Goal: Ask a question

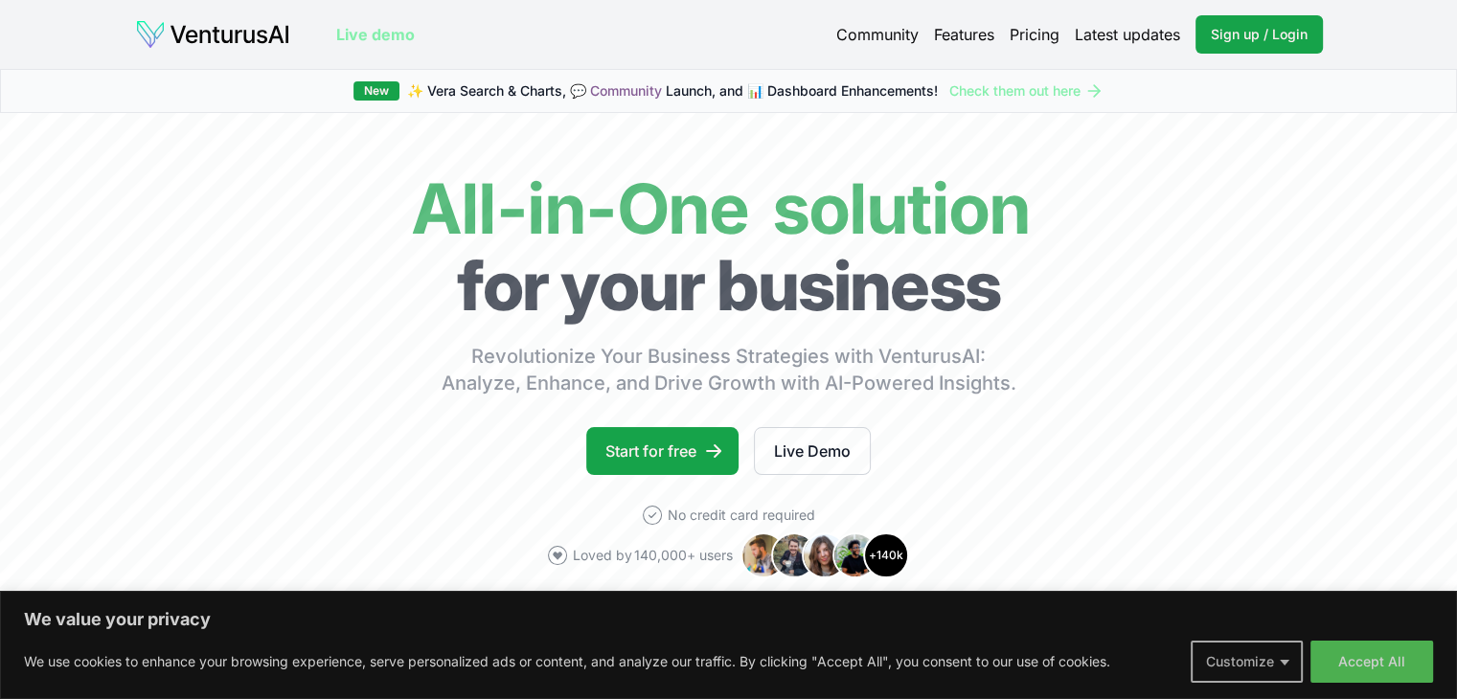
click at [1273, 667] on button "Customize" at bounding box center [1247, 662] width 112 height 42
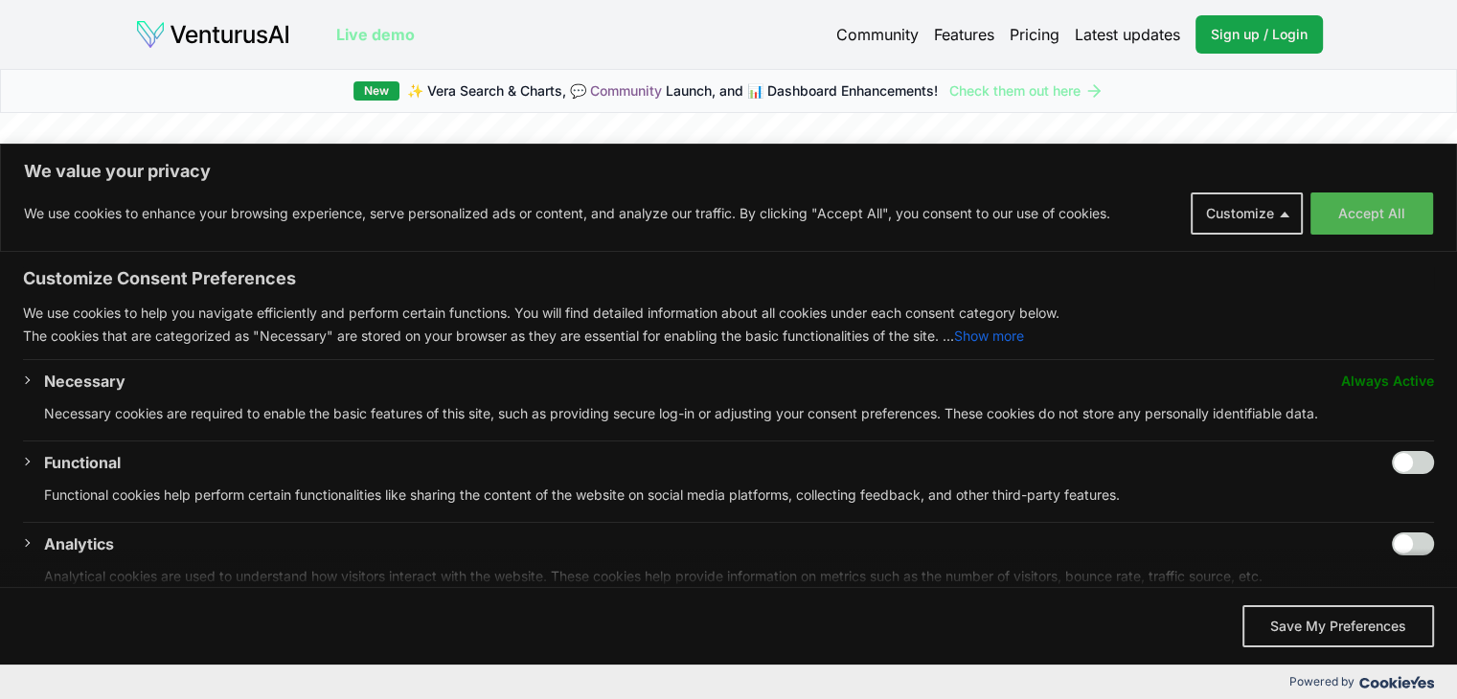
click at [1392, 468] on input "Enable Functional" at bounding box center [1413, 462] width 42 height 23
click at [1392, 468] on input "Disable Functional" at bounding box center [1413, 462] width 42 height 23
checkbox input "false"
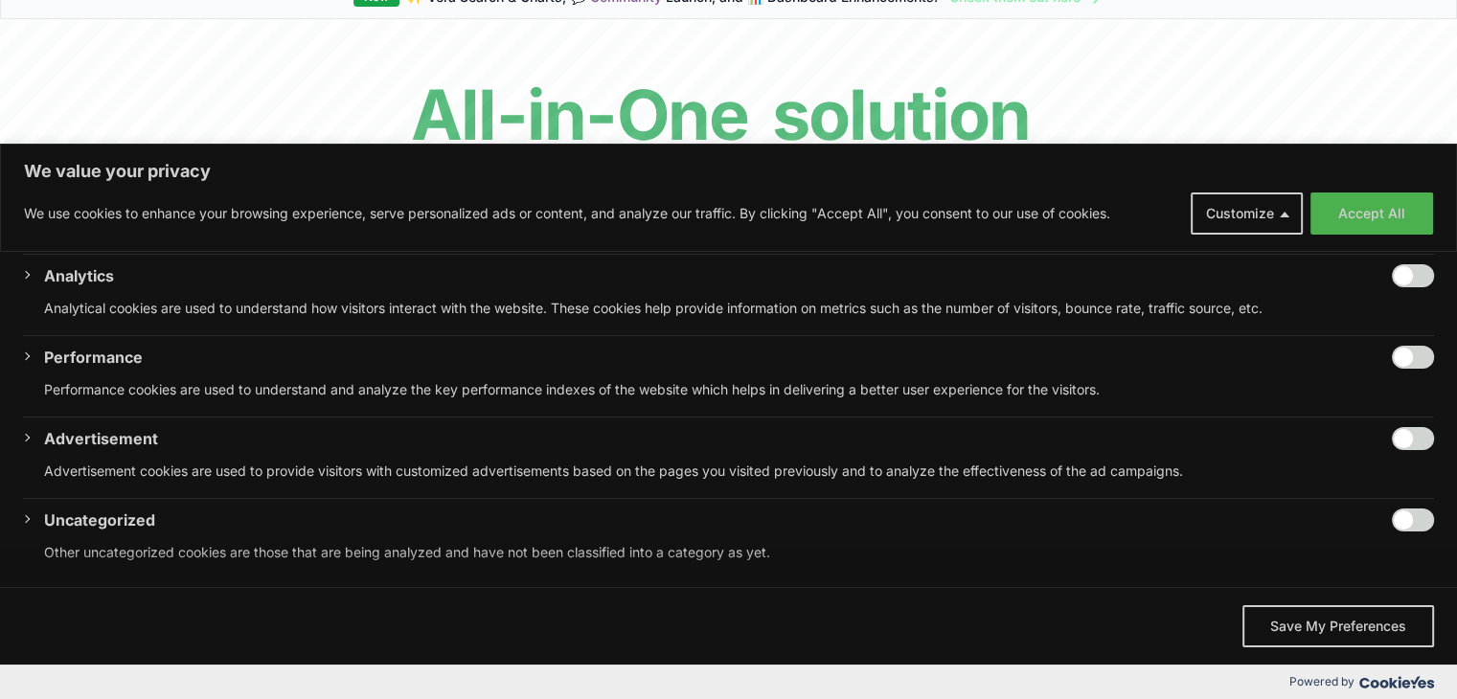
scroll to position [106, 0]
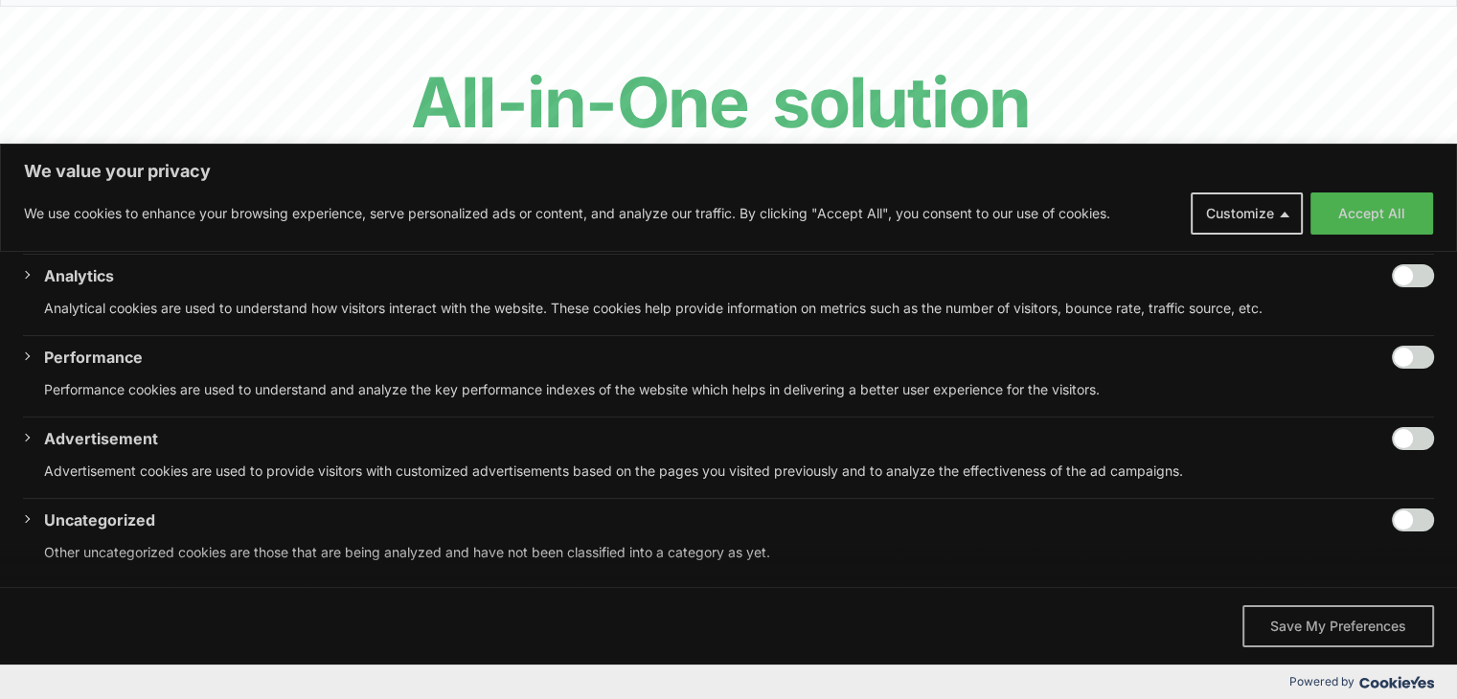
click at [1291, 608] on button "Save My Preferences" at bounding box center [1338, 626] width 192 height 42
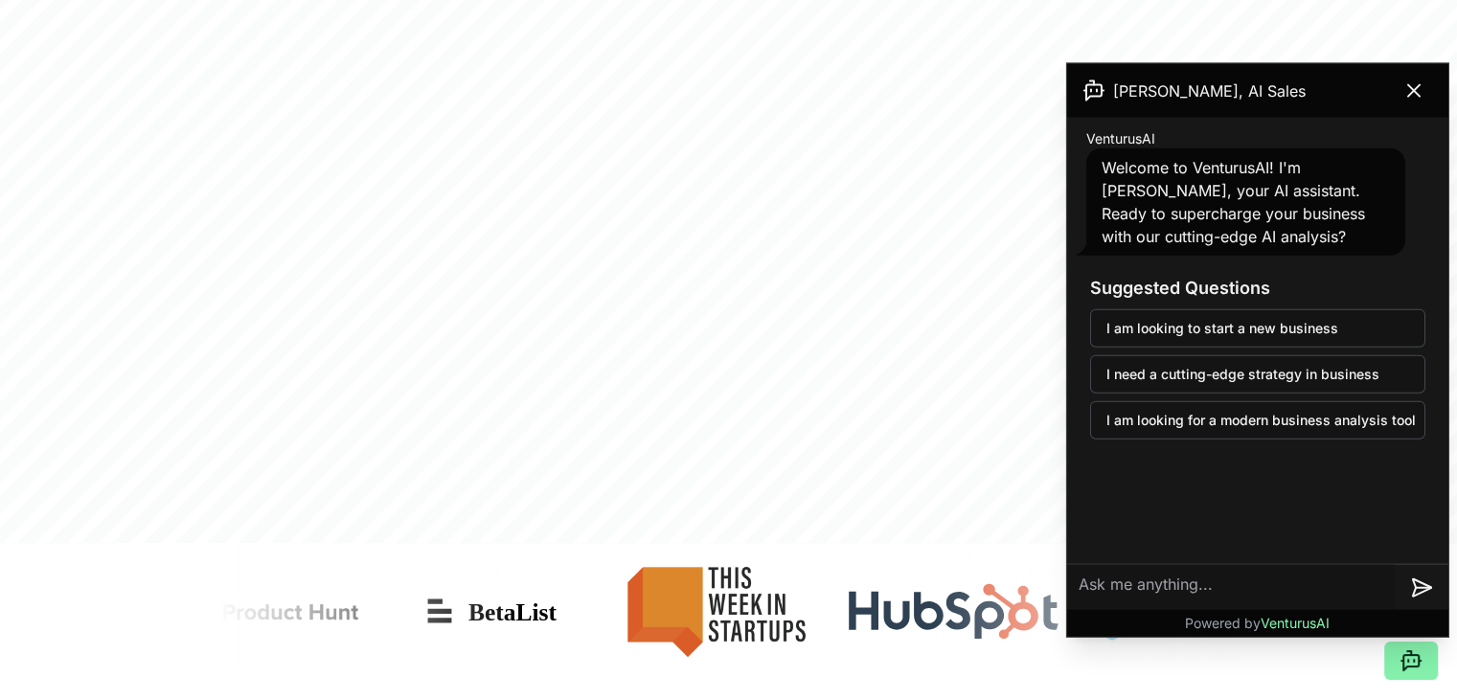
scroll to position [851, 0]
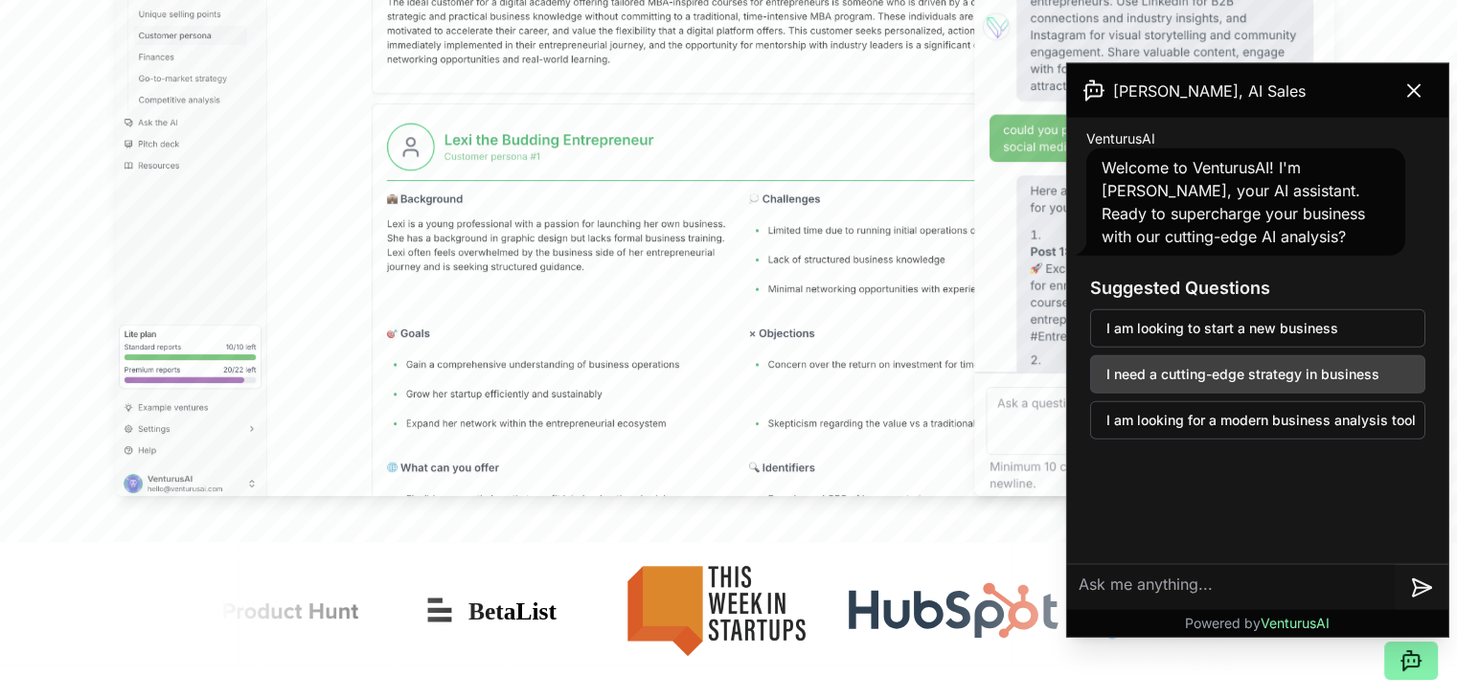
click at [1133, 361] on button "I need a cutting-edge strategy in business" at bounding box center [1257, 374] width 335 height 38
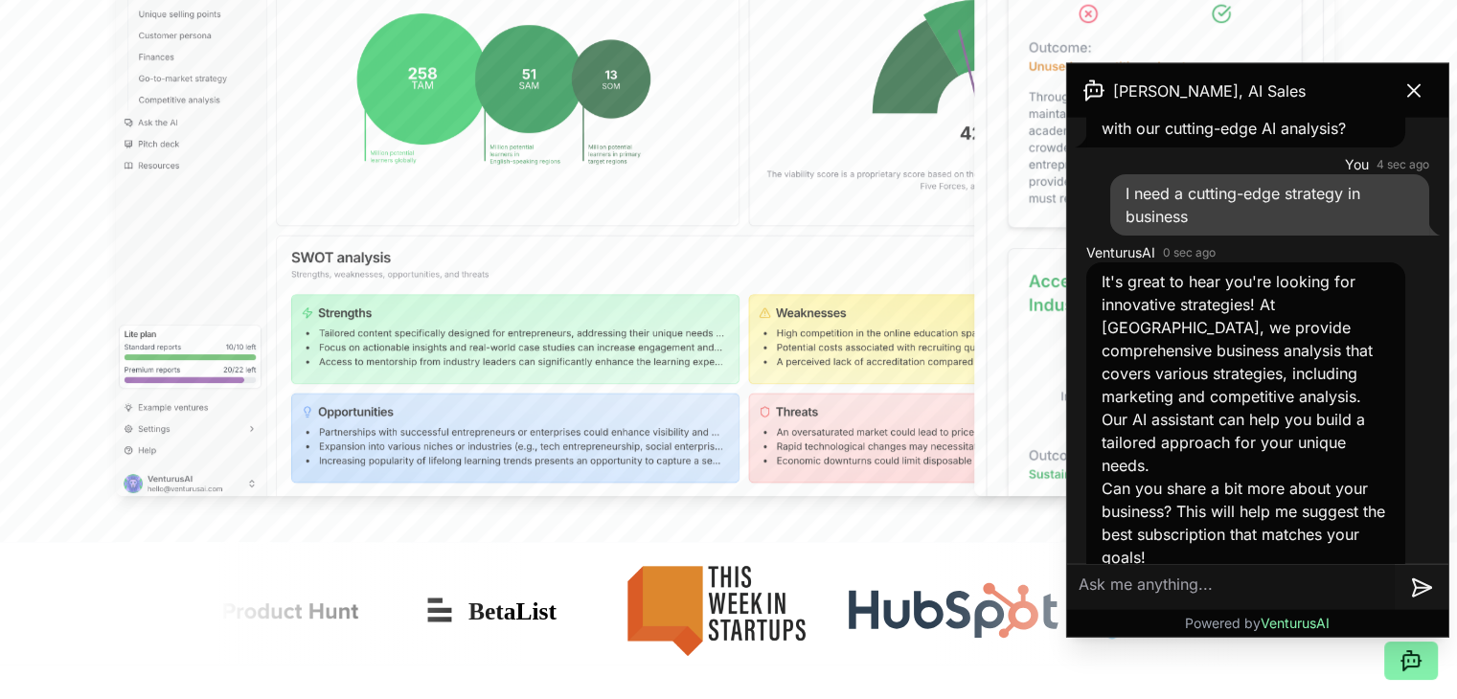
scroll to position [902, 0]
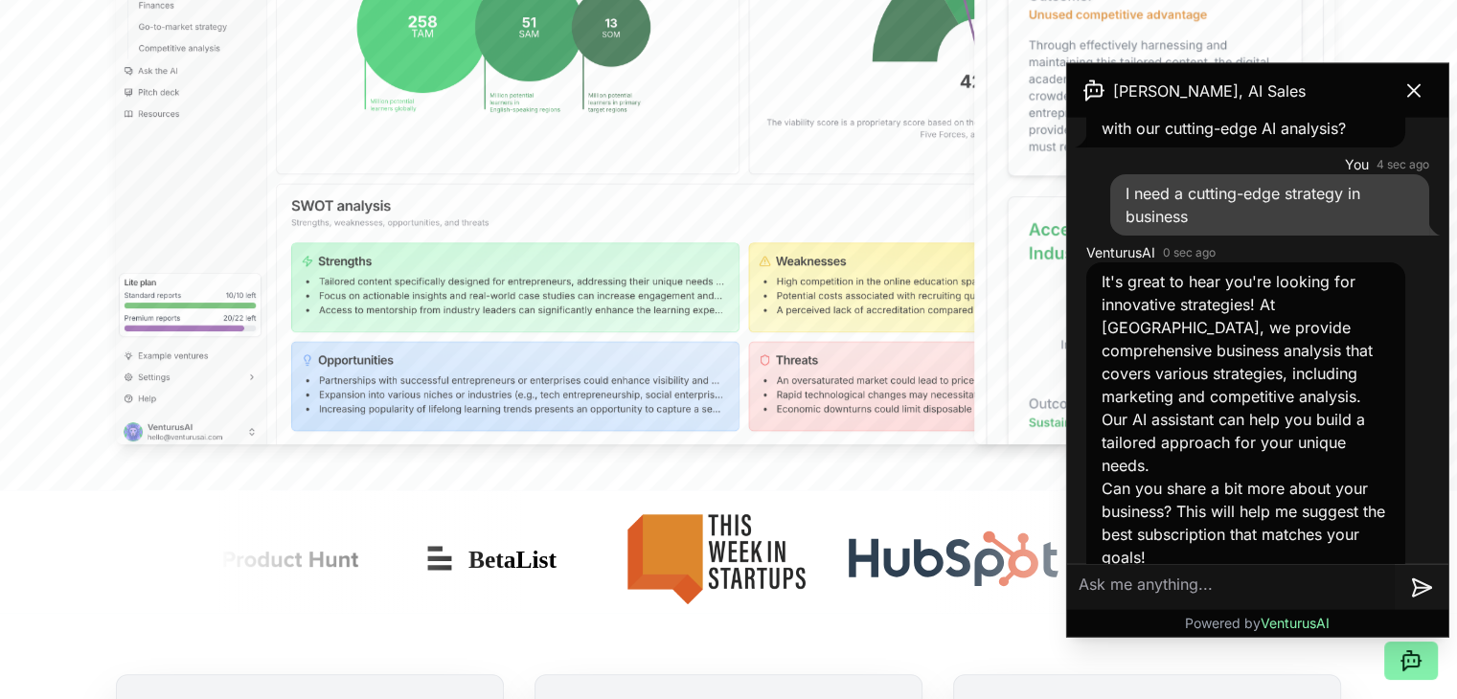
click at [1207, 575] on textarea at bounding box center [1231, 587] width 328 height 46
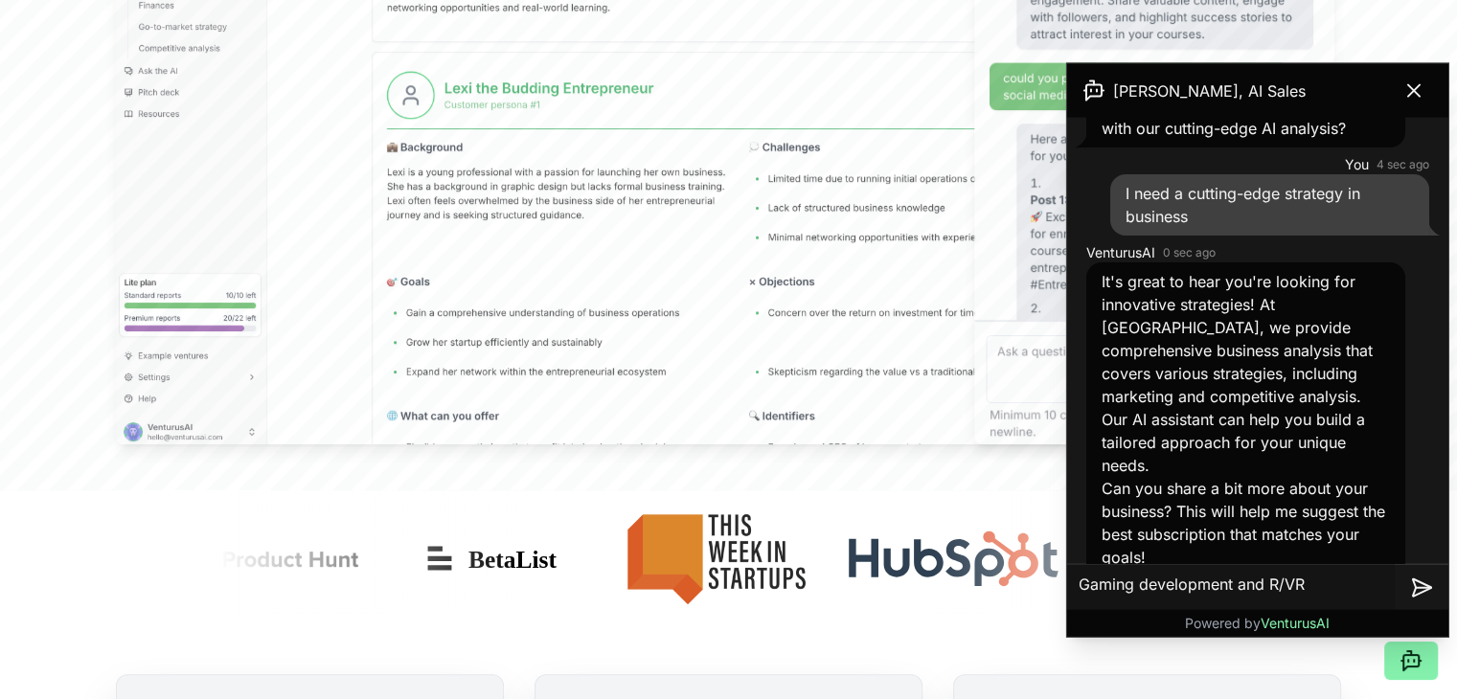
type textarea "Gaming development and XR/VR"
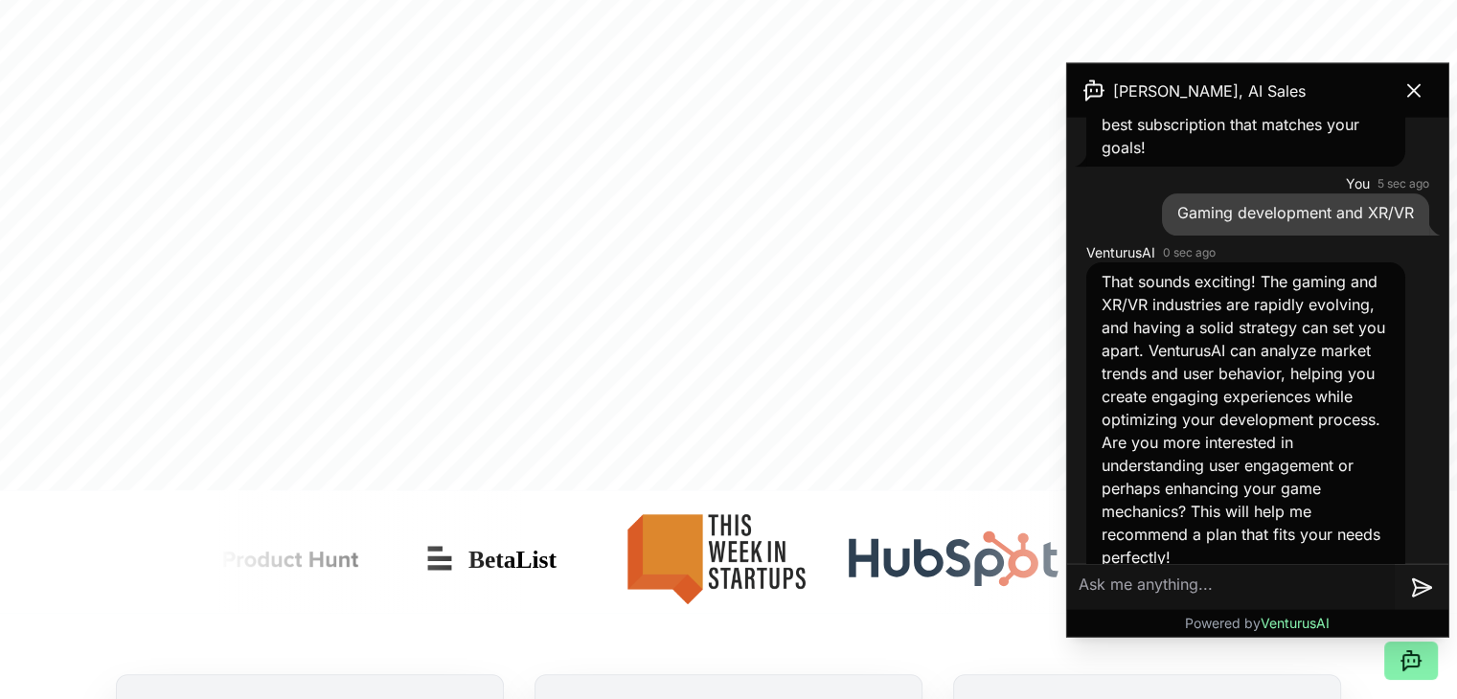
scroll to position [564, 0]
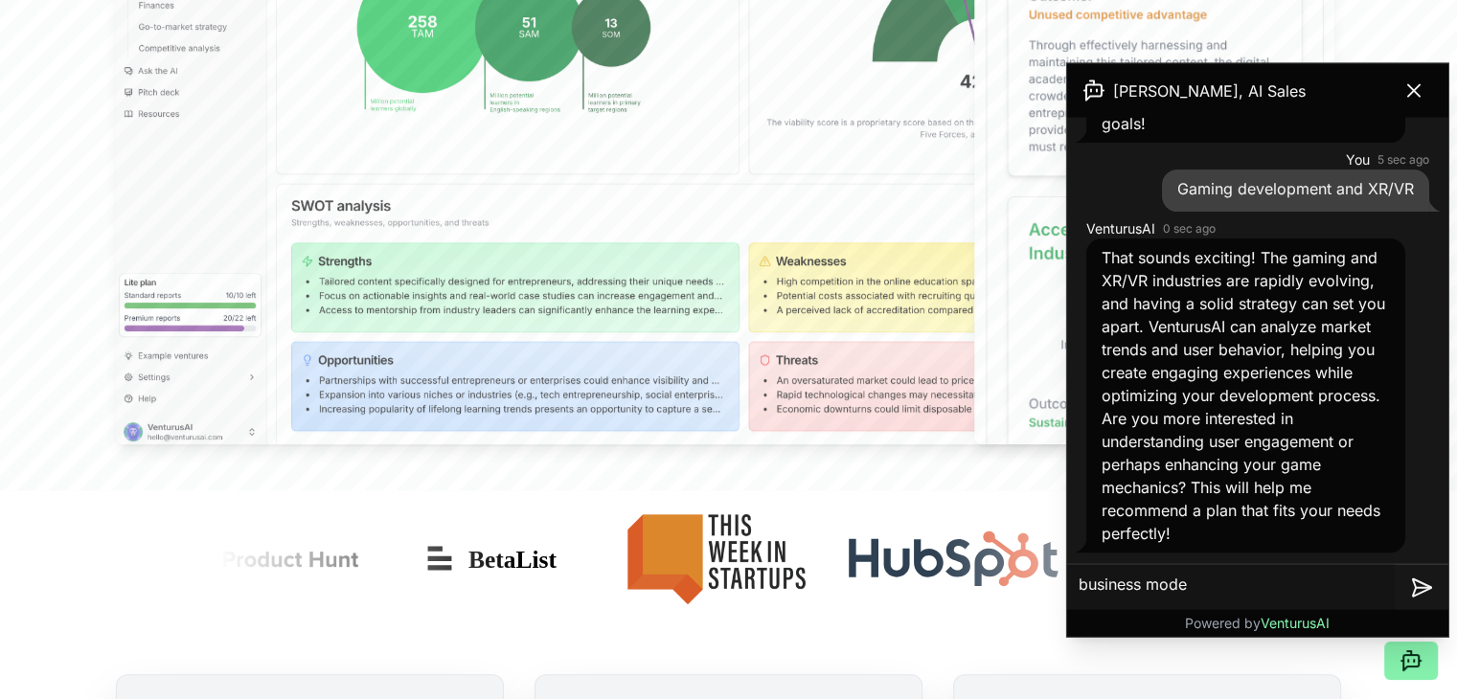
type textarea "business model"
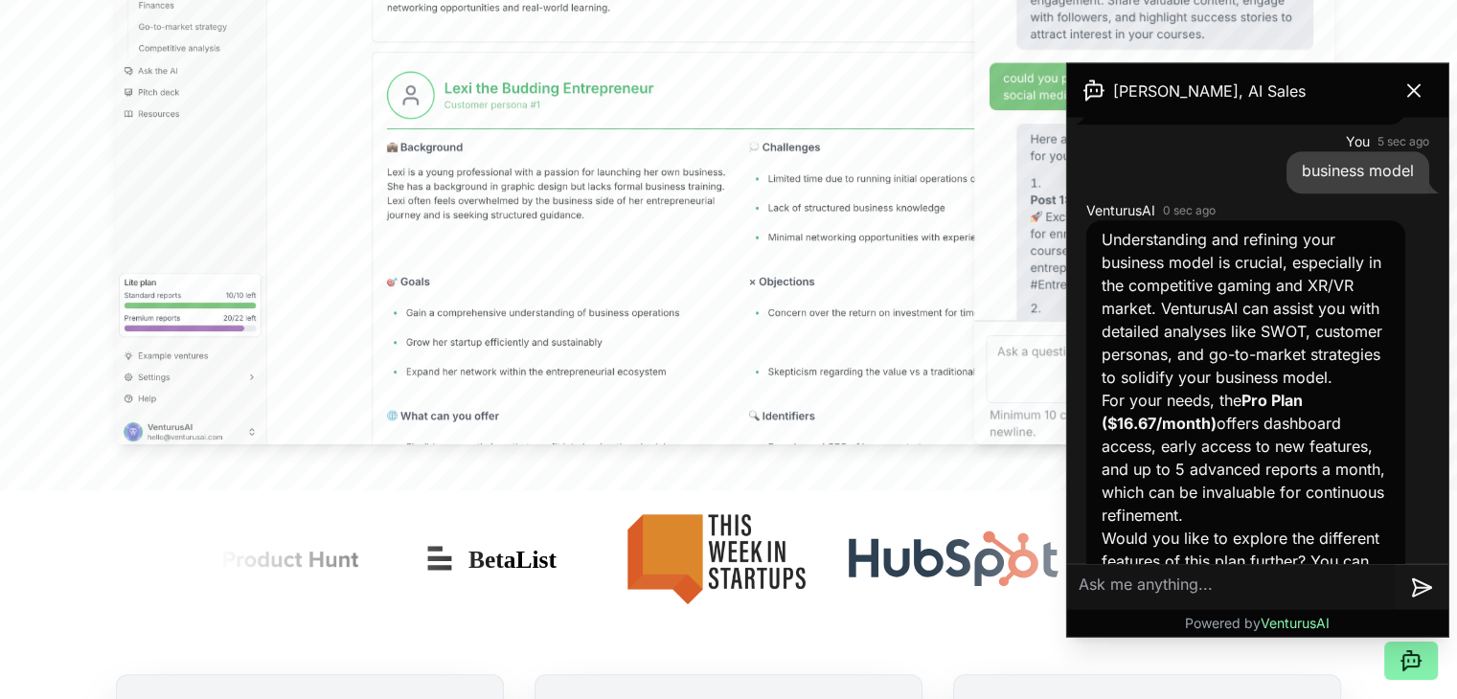
scroll to position [1066, 0]
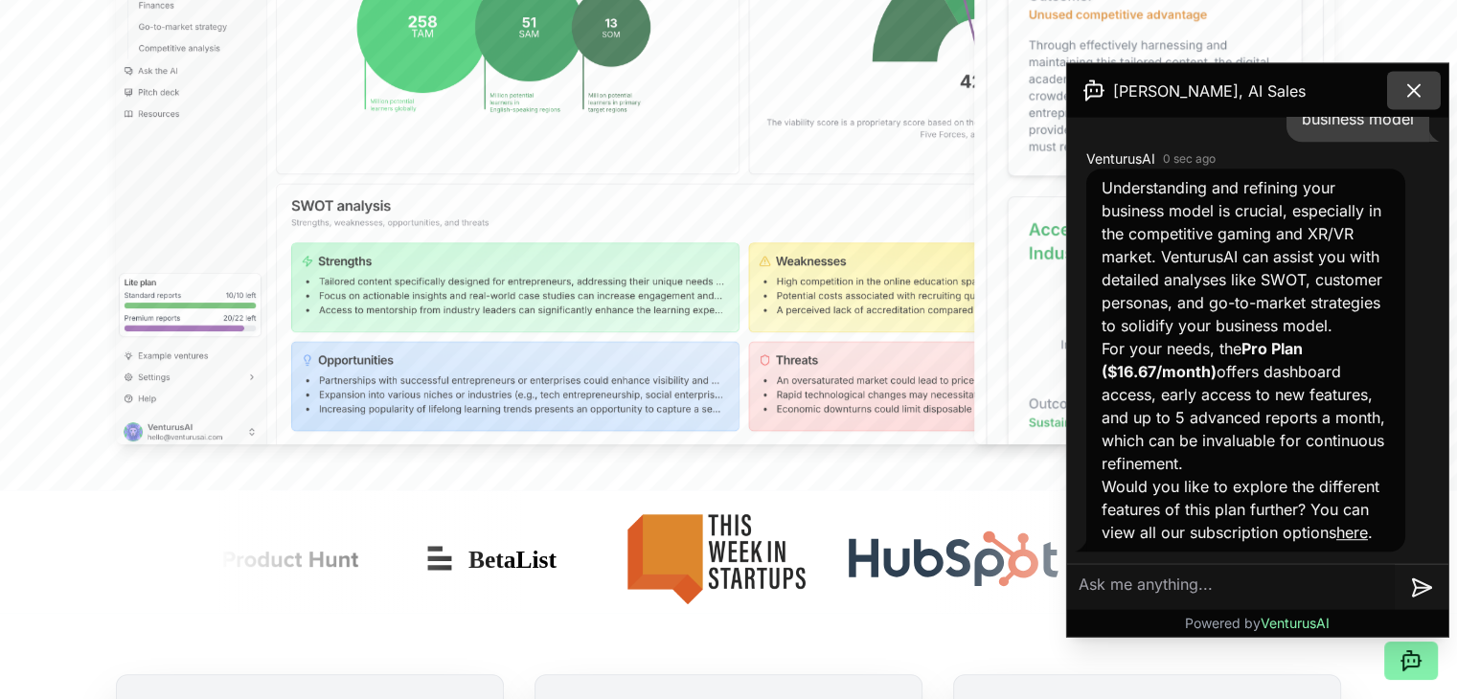
click at [1409, 79] on icon at bounding box center [1413, 90] width 23 height 23
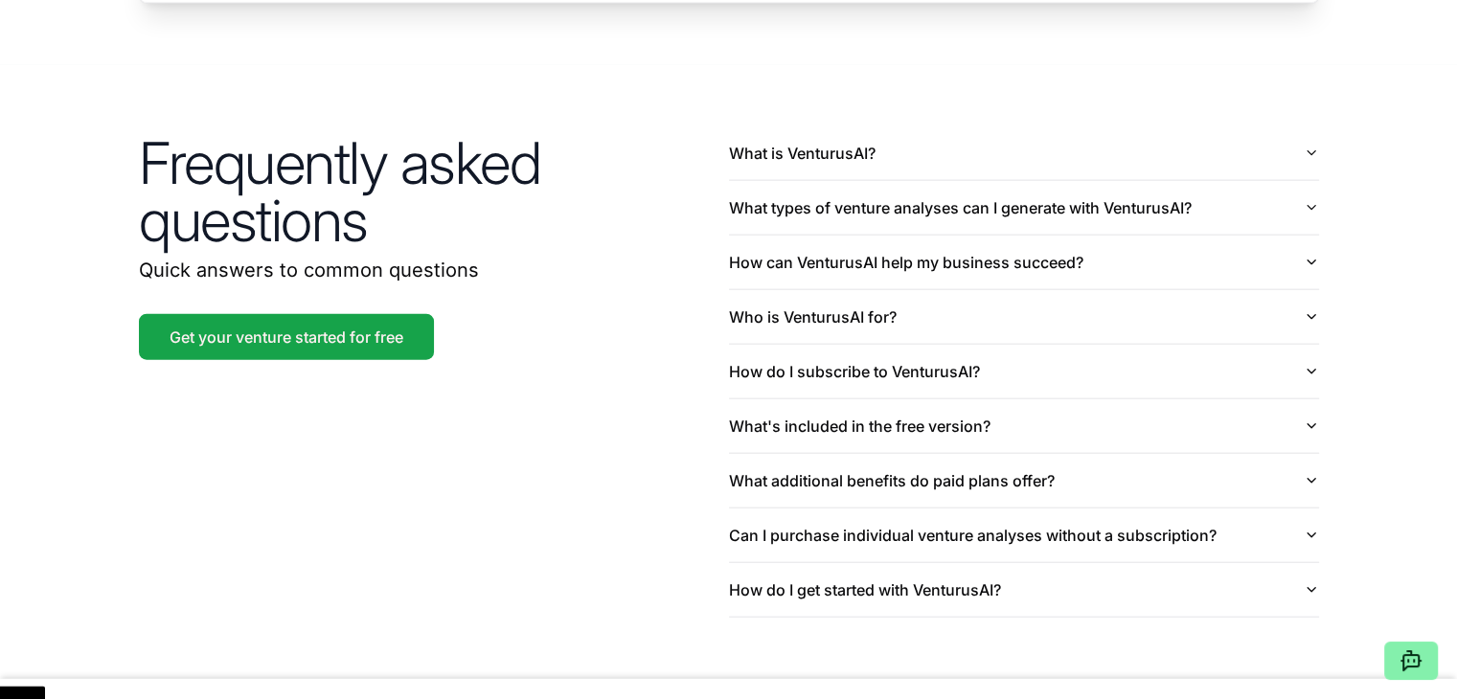
scroll to position [4507, 0]
